Goal: Find specific page/section: Find specific page/section

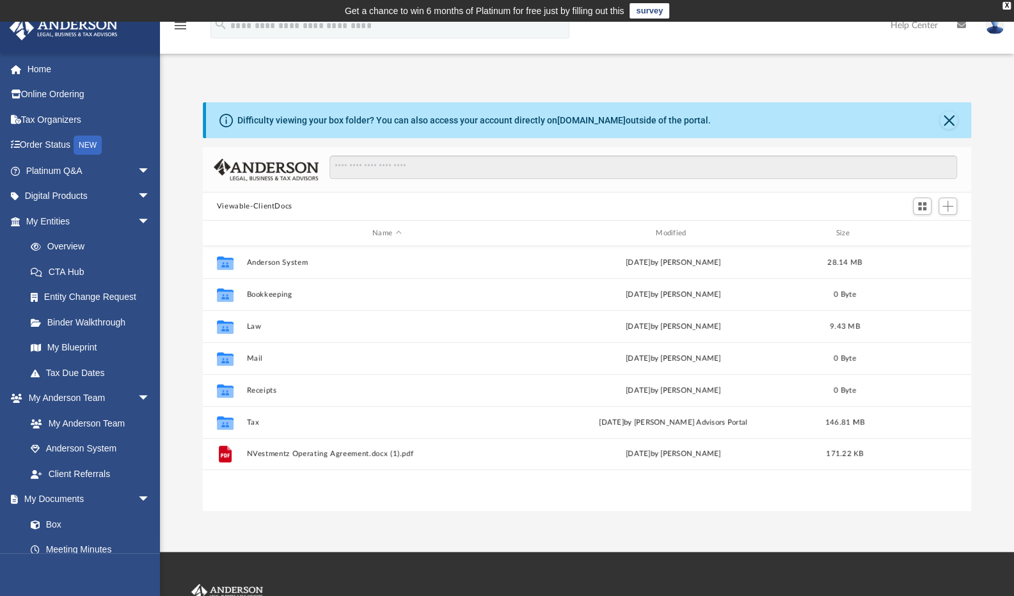
scroll to position [281, 758]
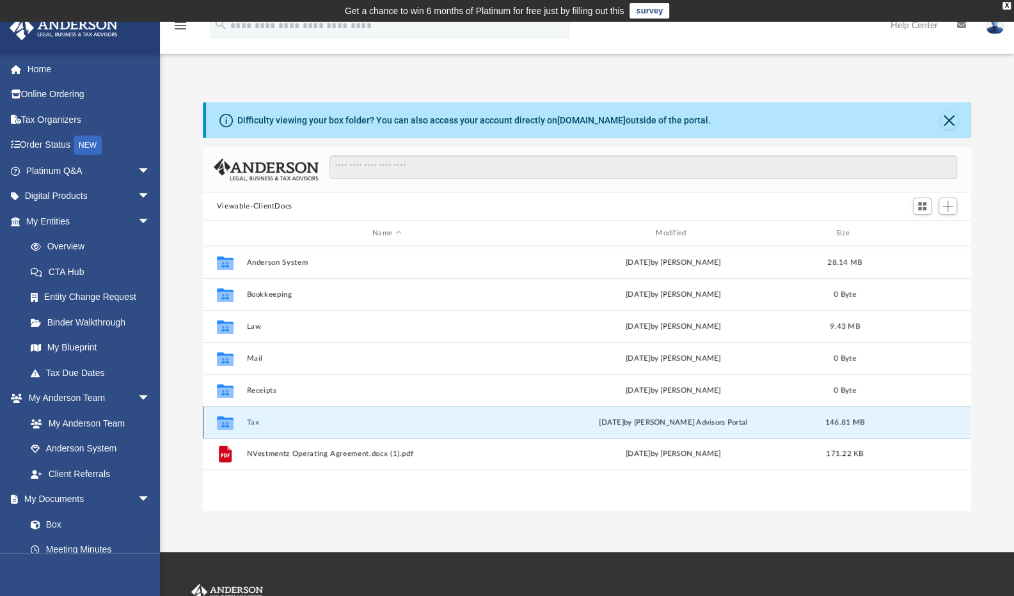
click at [249, 423] on button "Tax" at bounding box center [386, 422] width 281 height 8
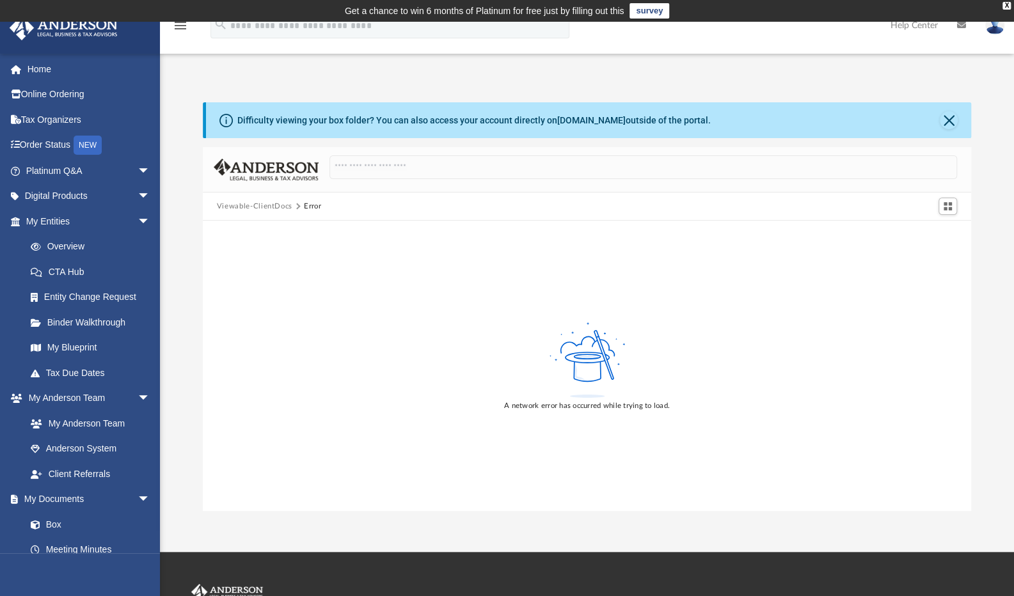
click at [260, 201] on button "Viewable-ClientDocs" at bounding box center [254, 207] width 75 height 12
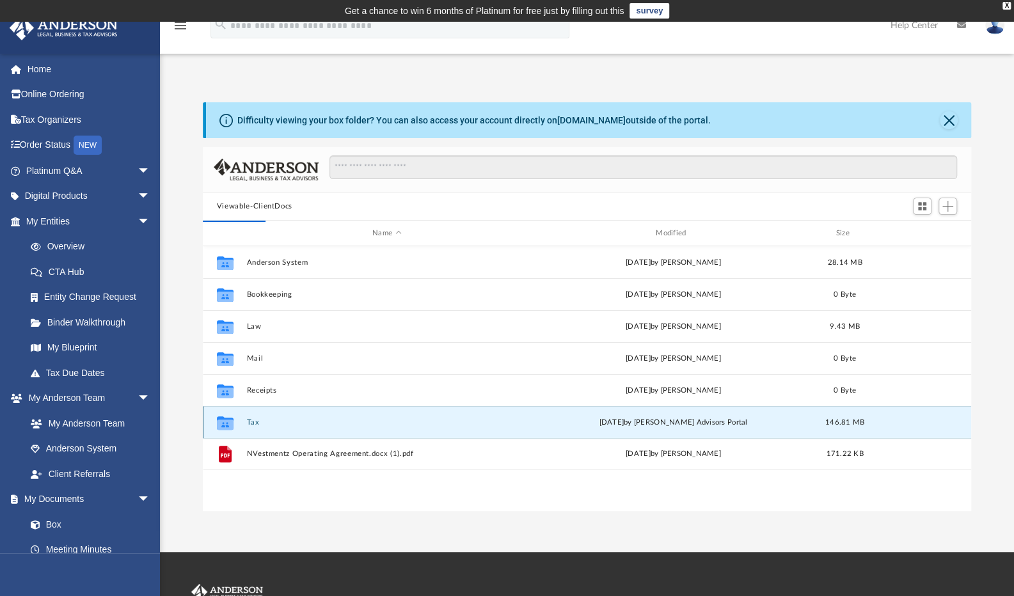
click at [249, 423] on button "Tax" at bounding box center [386, 422] width 281 height 8
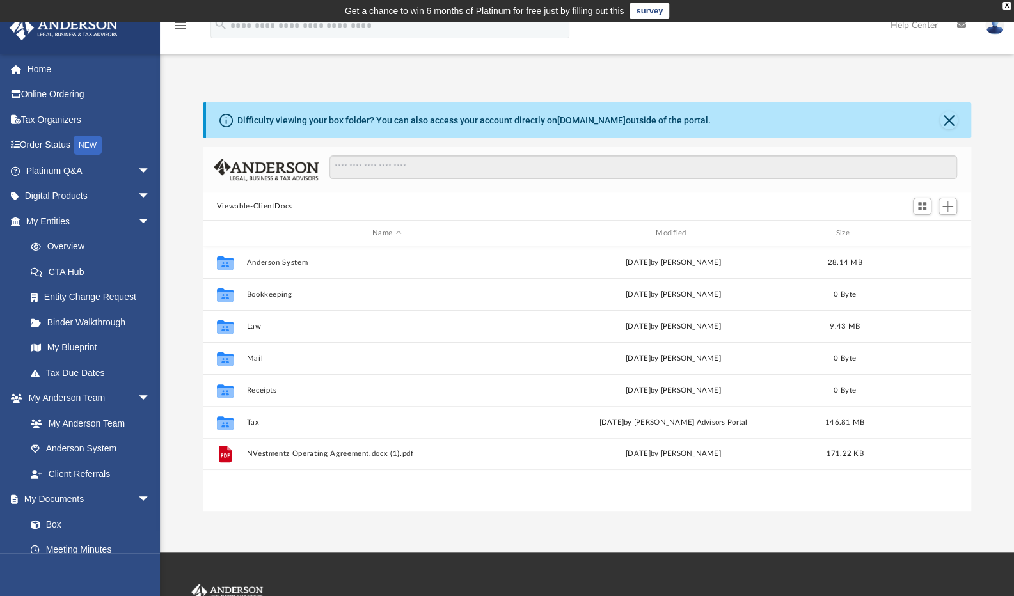
scroll to position [281, 758]
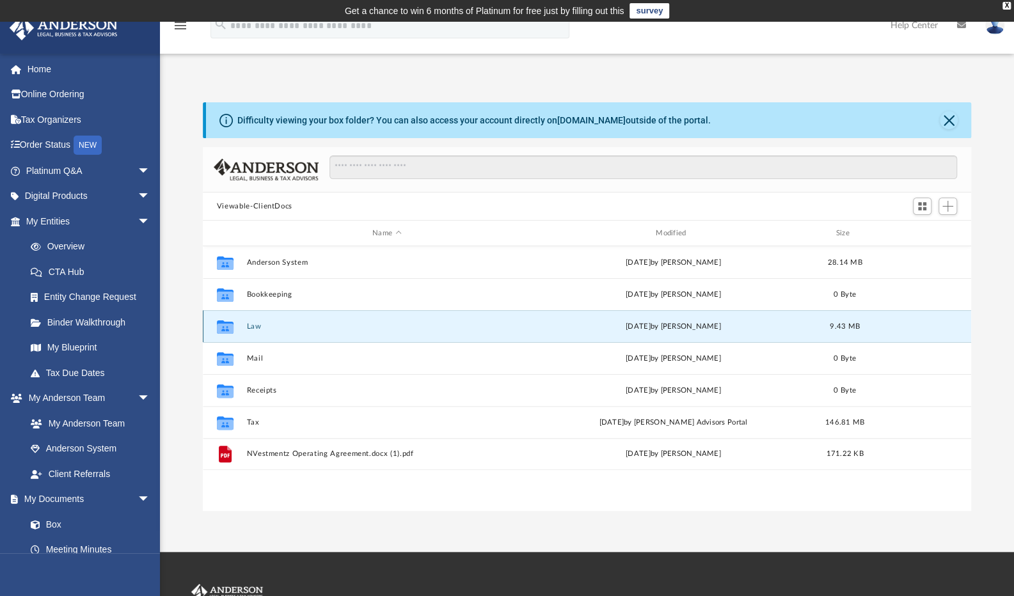
click at [251, 328] on button "Law" at bounding box center [386, 326] width 281 height 8
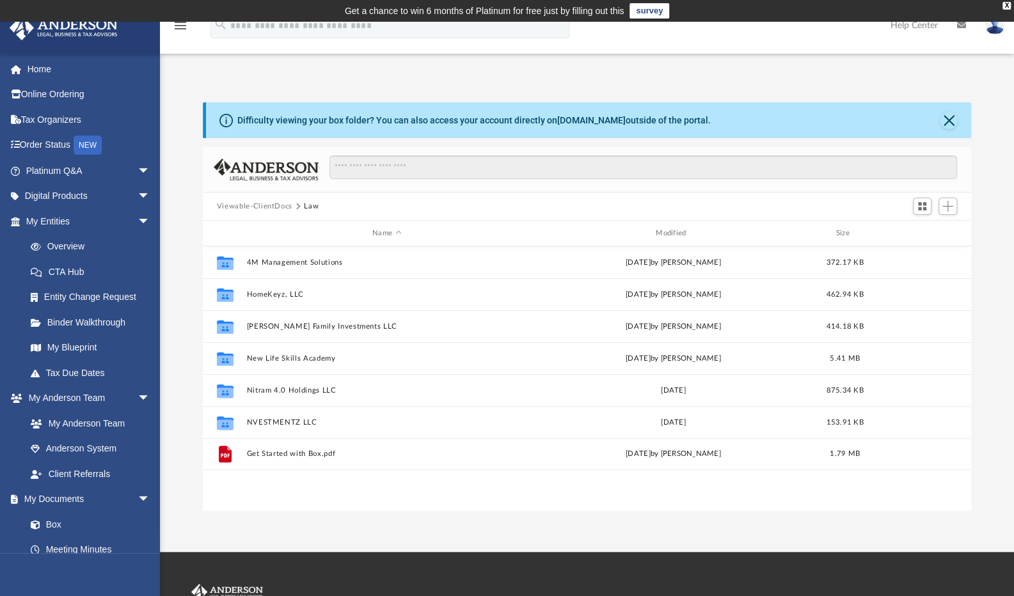
click at [274, 206] on button "Viewable-ClientDocs" at bounding box center [254, 207] width 75 height 12
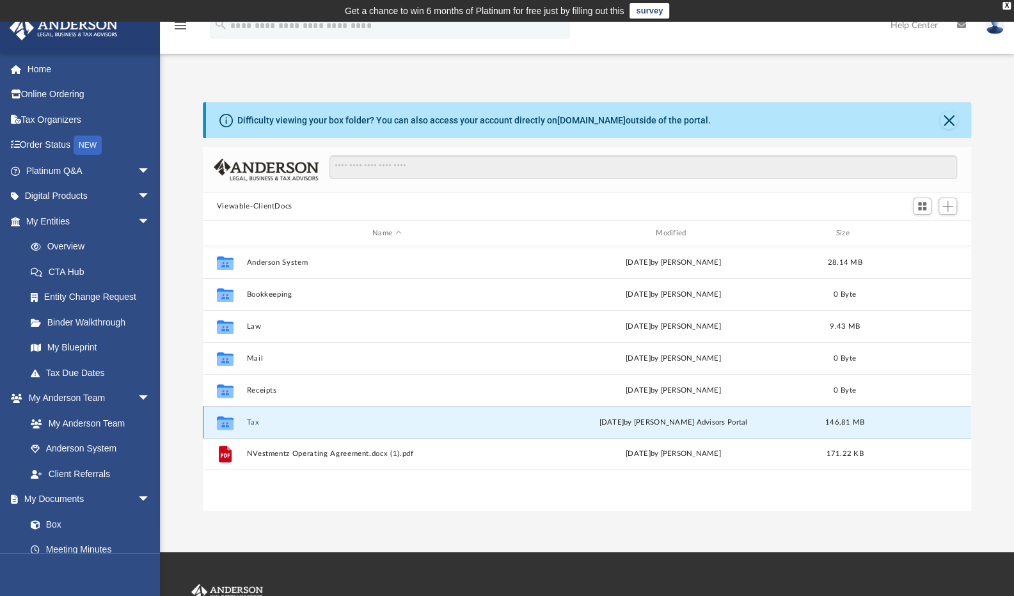
click at [255, 421] on button "Tax" at bounding box center [386, 422] width 281 height 8
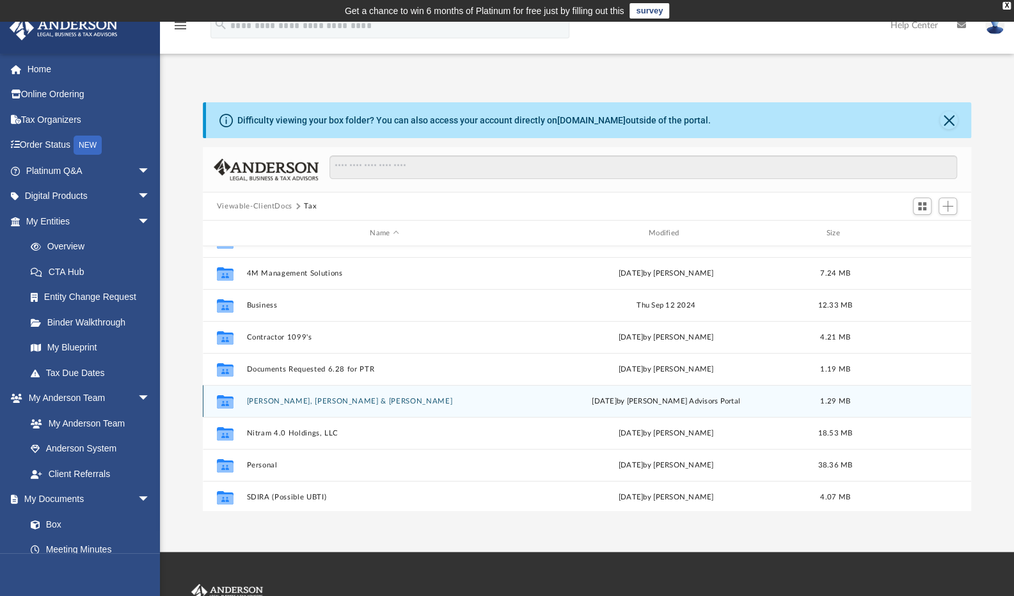
scroll to position [86, 0]
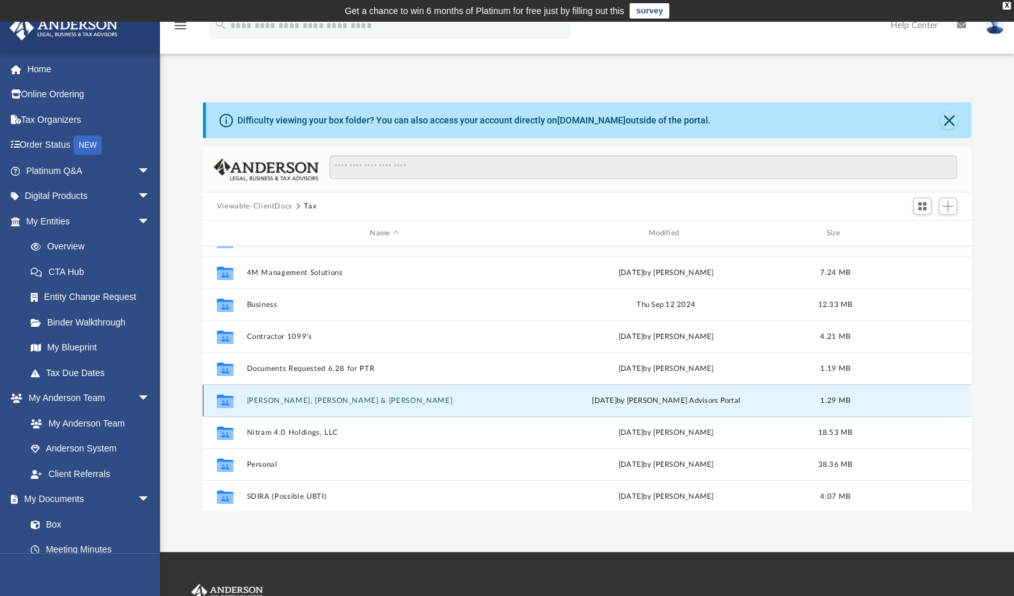
click at [288, 400] on button "Martin SR., Kenyon & Nita" at bounding box center [384, 400] width 276 height 8
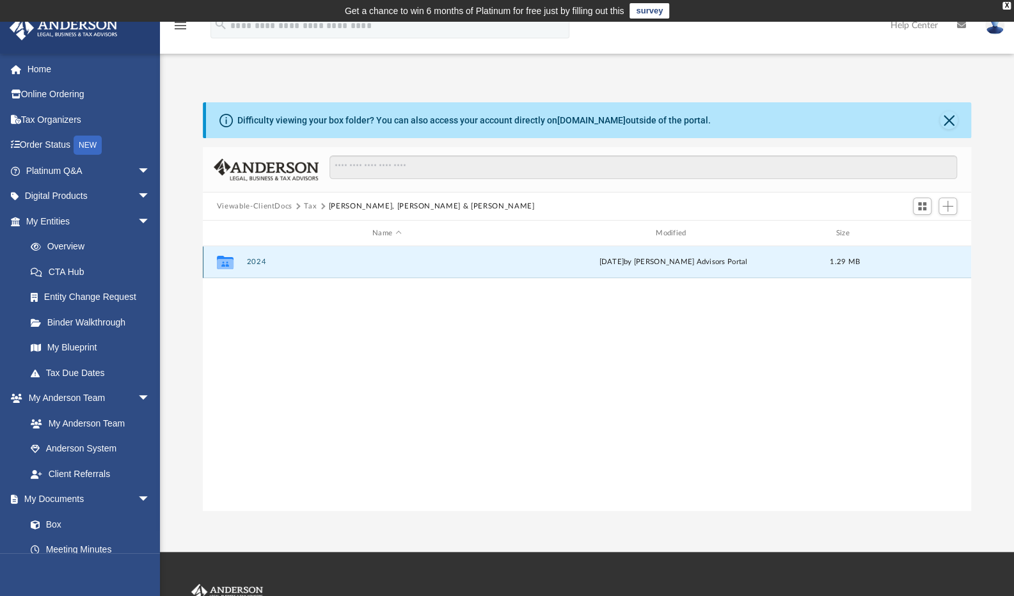
click at [251, 262] on button "2024" at bounding box center [386, 262] width 281 height 8
click at [251, 262] on button "Digital Tax Organizer" at bounding box center [386, 262] width 281 height 8
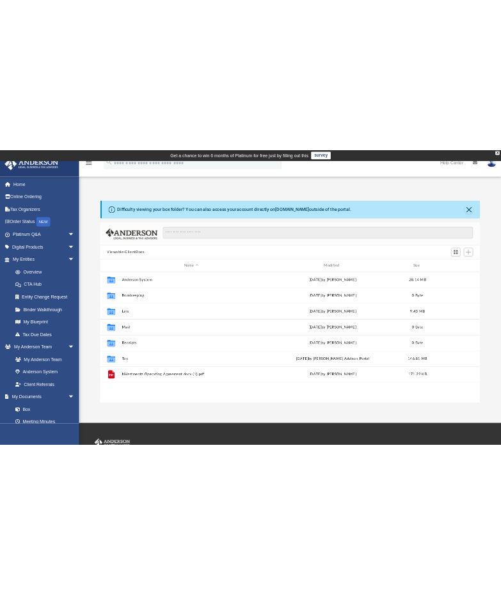
scroll to position [281, 758]
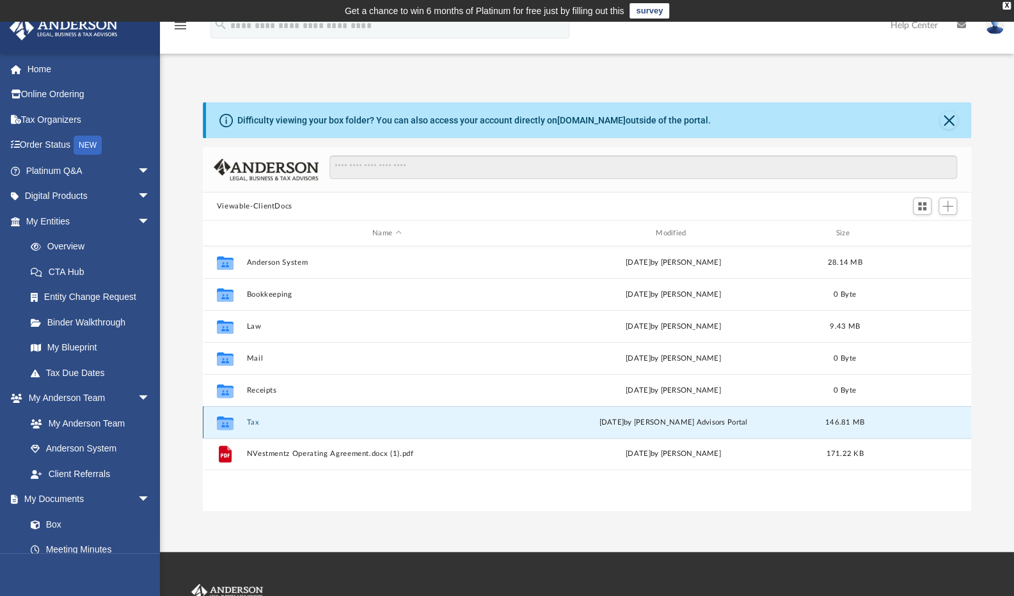
click at [252, 423] on button "Tax" at bounding box center [386, 422] width 281 height 8
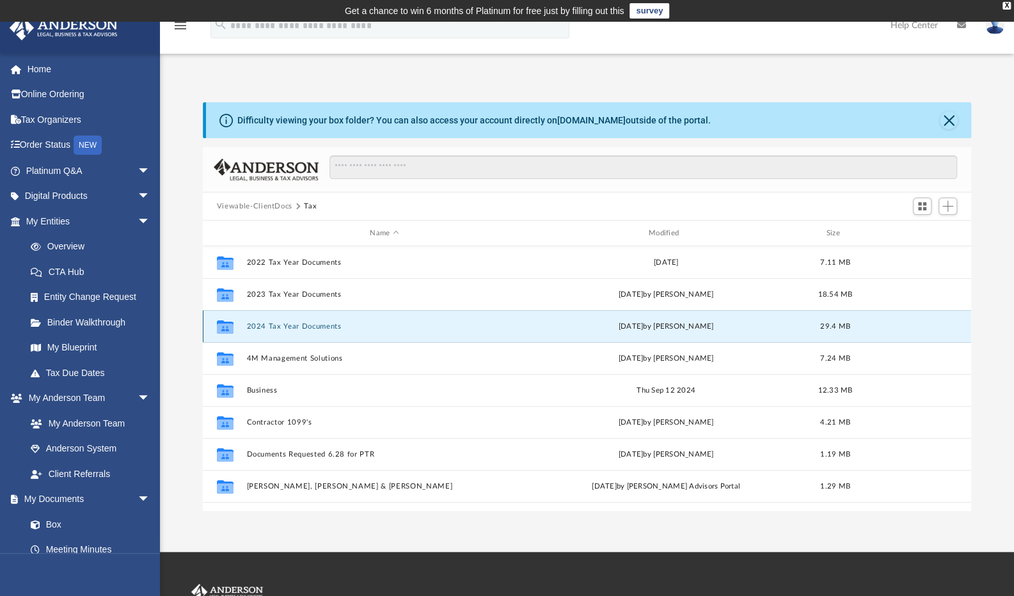
click at [279, 329] on button "2024 Tax Year Documents" at bounding box center [384, 326] width 276 height 8
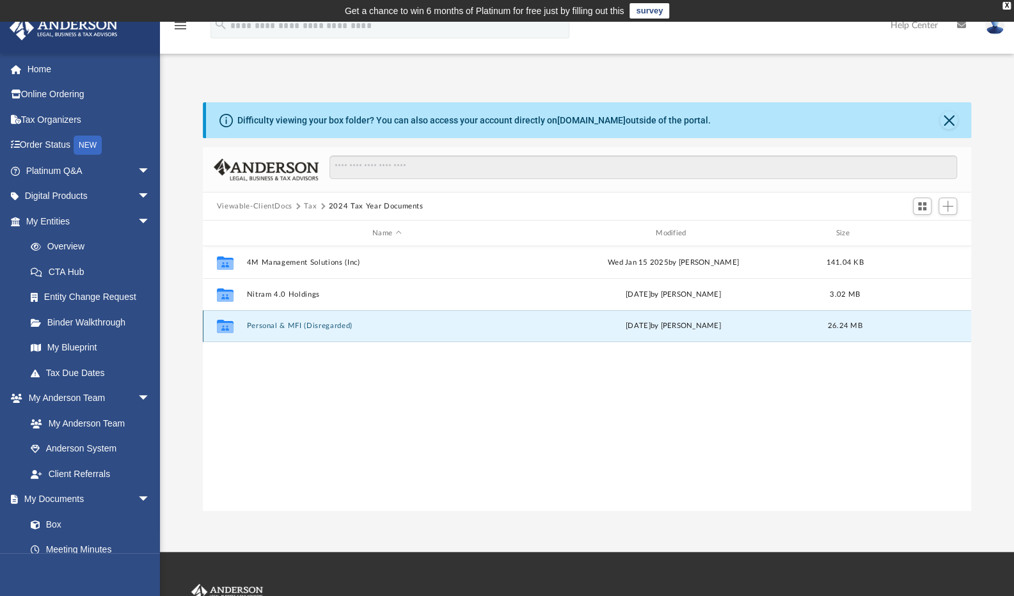
click at [279, 329] on button "Personal & MFI (Disregarded)" at bounding box center [386, 326] width 281 height 8
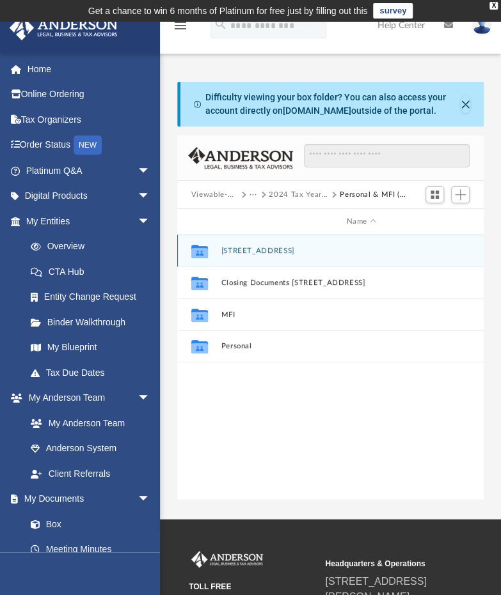
scroll to position [281, 297]
